Goal: Task Accomplishment & Management: Use online tool/utility

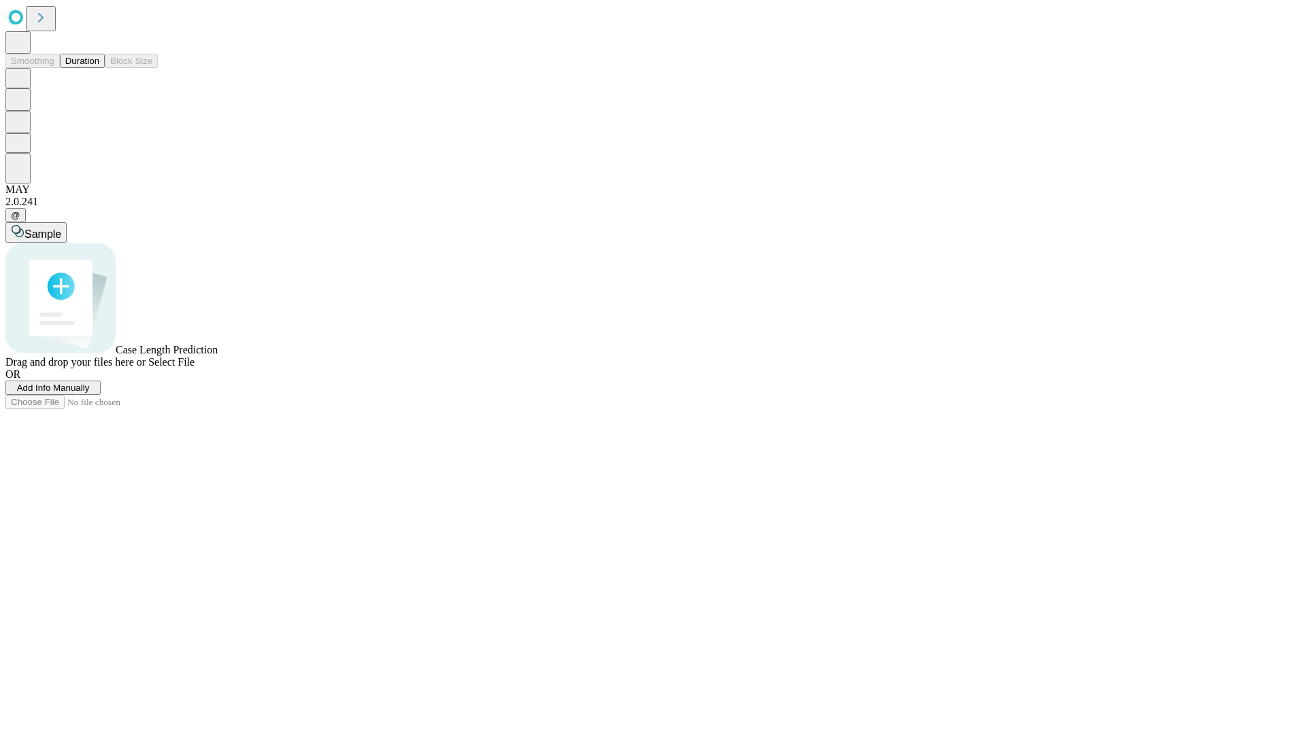
click at [99, 68] on button "Duration" at bounding box center [82, 61] width 45 height 14
click at [90, 393] on span "Add Info Manually" at bounding box center [53, 388] width 73 height 10
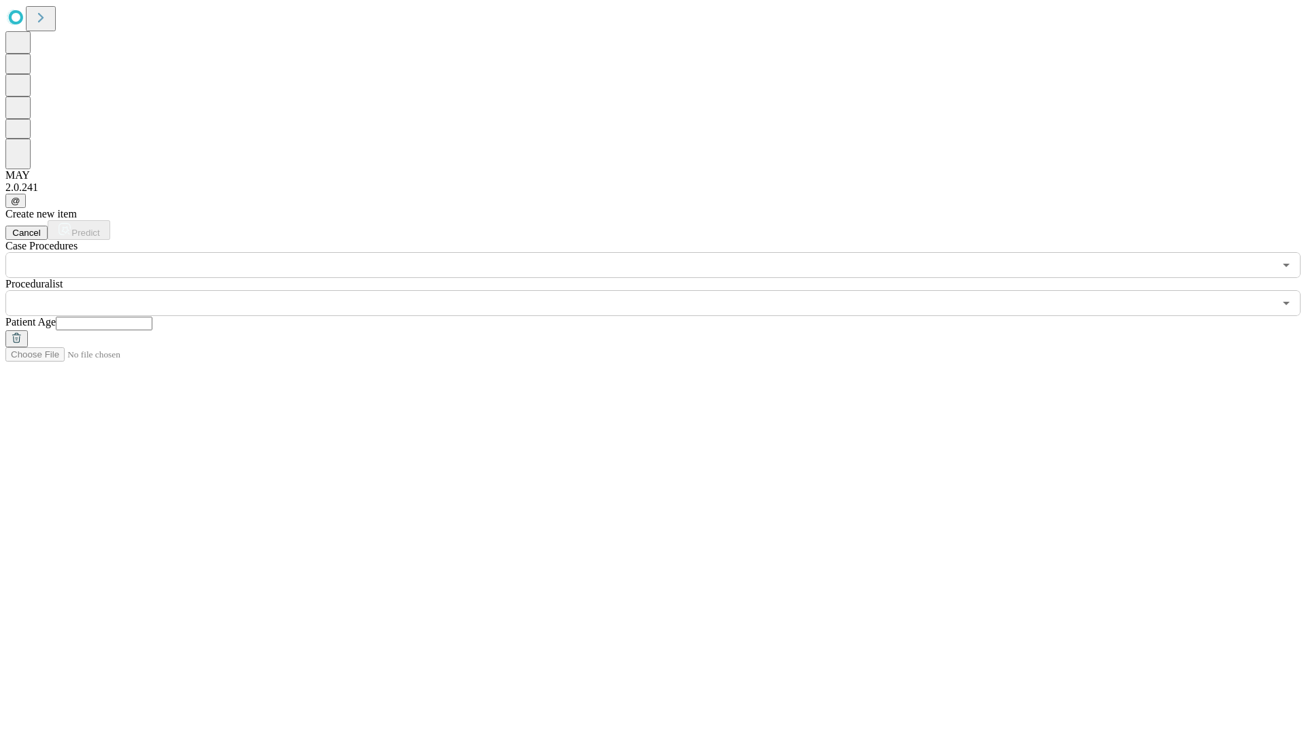
click at [152, 317] on input "text" at bounding box center [104, 324] width 97 height 14
type input "**"
click at [662, 290] on input "text" at bounding box center [639, 303] width 1268 height 26
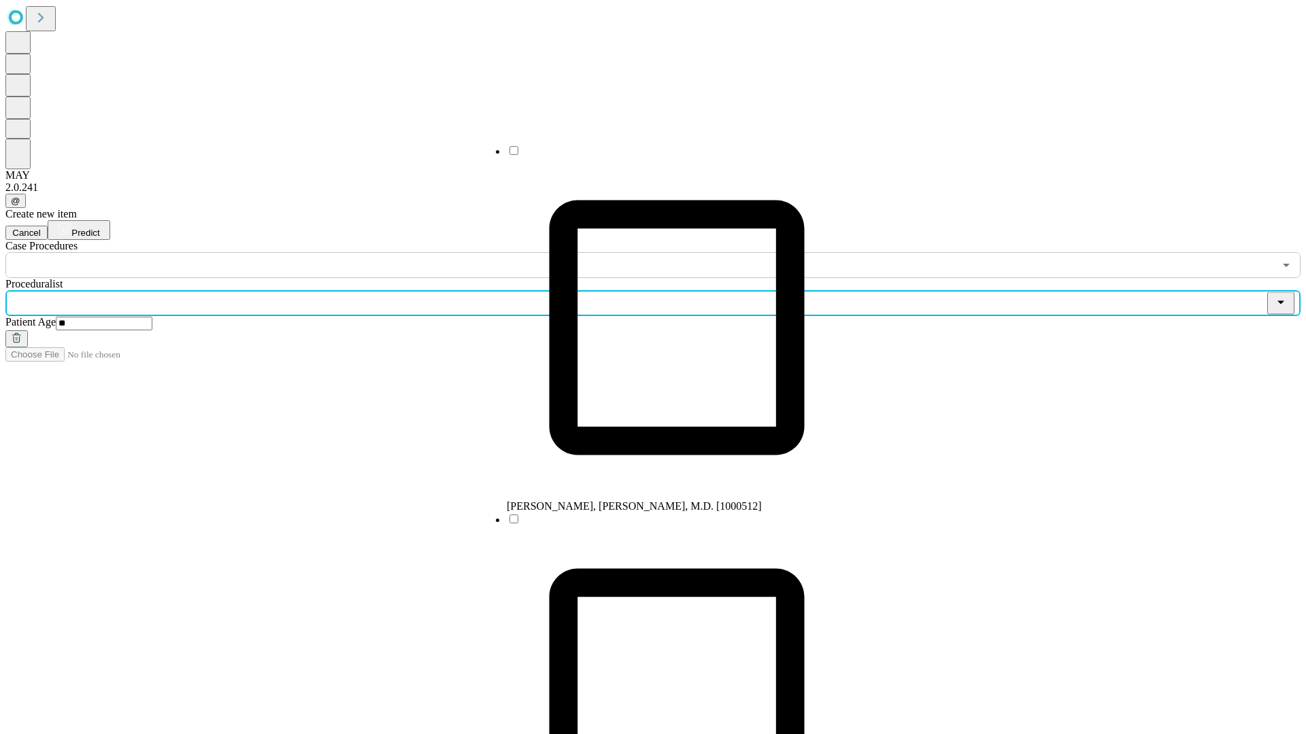
click at [663, 156] on li "[PERSON_NAME], [PERSON_NAME], M.D. [1000512]" at bounding box center [677, 328] width 340 height 369
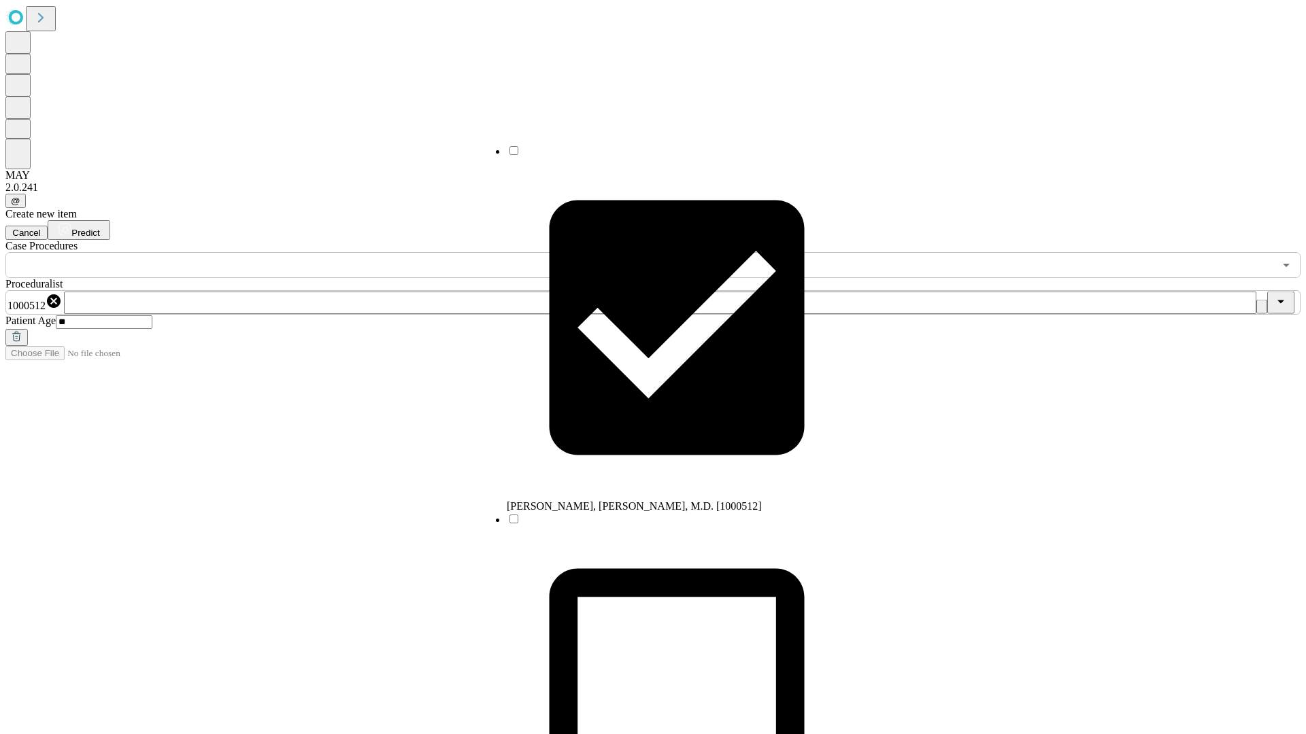
click at [286, 252] on input "text" at bounding box center [639, 265] width 1268 height 26
